Goal: Task Accomplishment & Management: Use online tool/utility

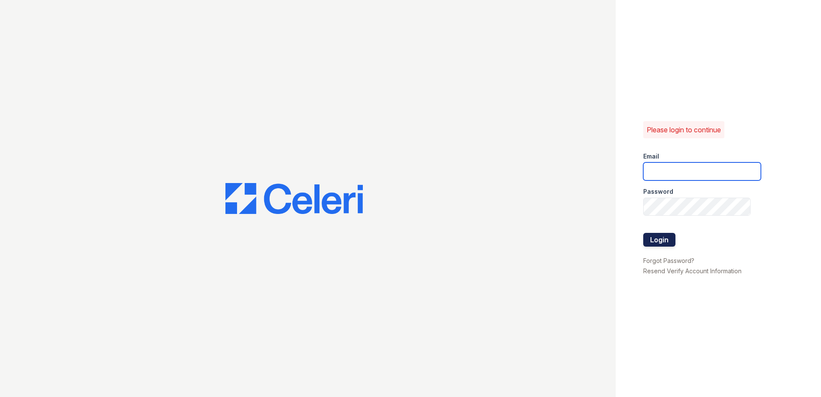
type input "[EMAIL_ADDRESS][DOMAIN_NAME]"
click at [660, 237] on button "Login" at bounding box center [659, 240] width 32 height 14
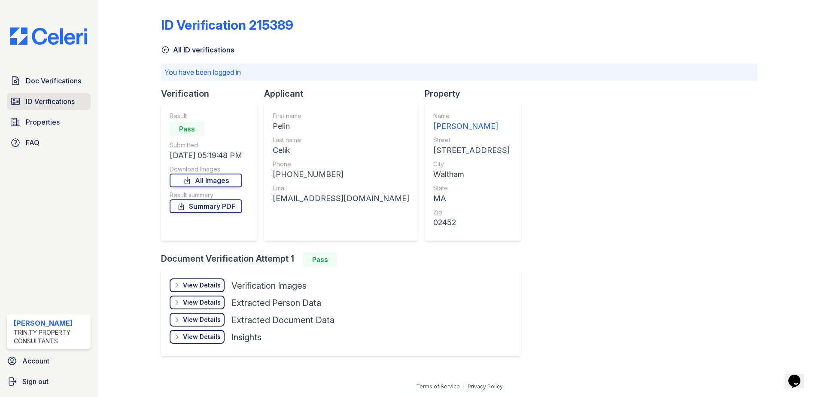
click at [64, 103] on span "ID Verifications" at bounding box center [50, 101] width 49 height 10
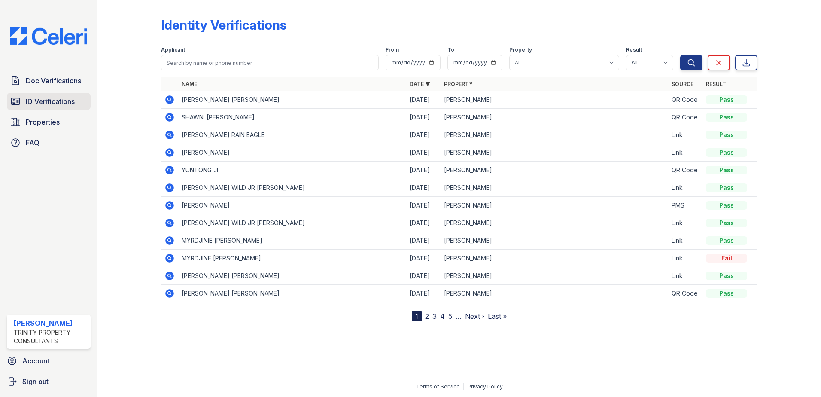
click at [62, 100] on span "ID Verifications" at bounding box center [50, 101] width 49 height 10
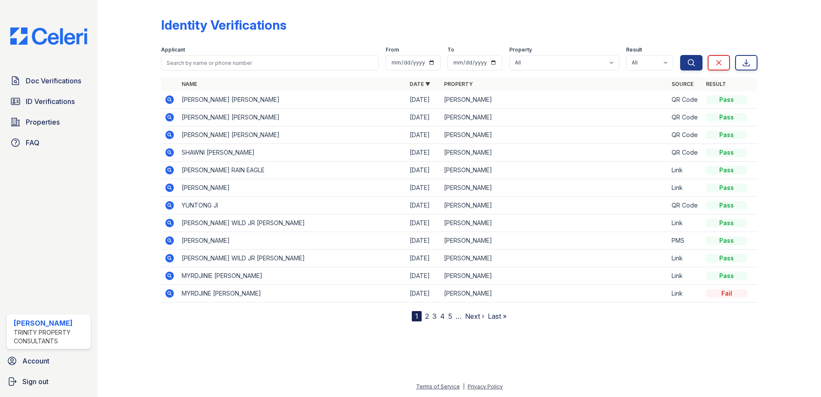
click at [62, 100] on span "ID Verifications" at bounding box center [50, 101] width 49 height 10
